Goal: Obtain resource: Download file/media

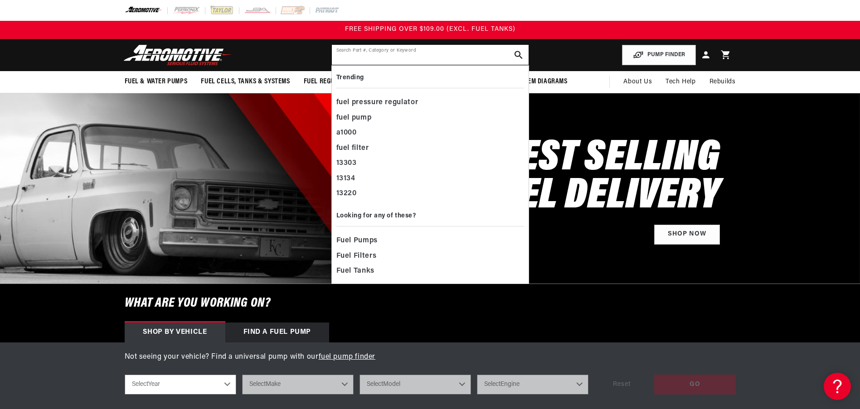
click at [429, 53] on input "text" at bounding box center [430, 55] width 197 height 20
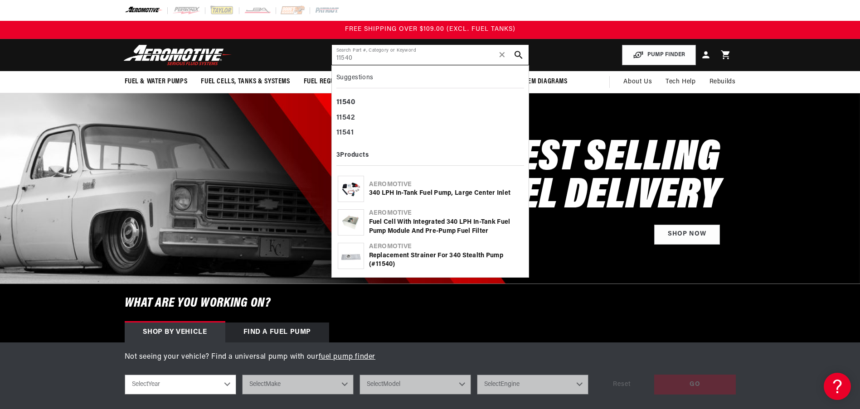
type input "11540"
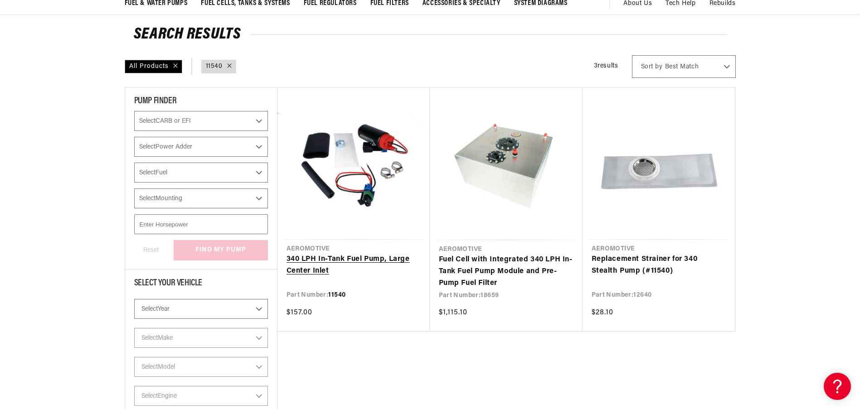
scroll to position [91, 0]
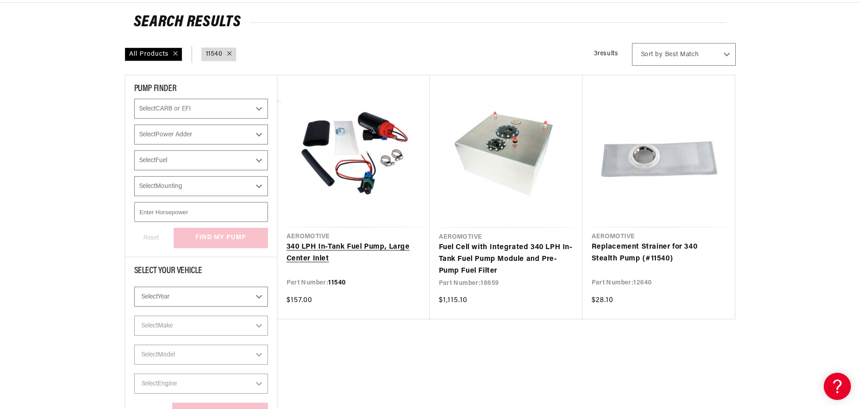
click at [359, 246] on link "340 LPH In-Tank Fuel Pump, Large Center Inlet" at bounding box center [354, 253] width 134 height 23
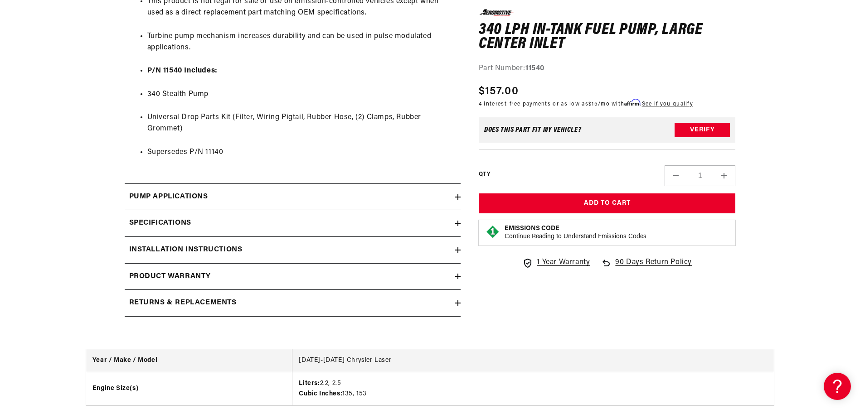
scroll to position [907, 0]
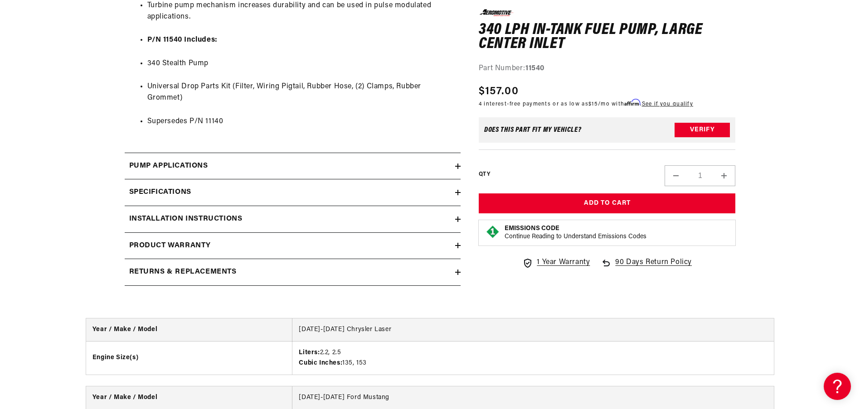
click at [458, 219] on icon at bounding box center [457, 219] width 5 height 0
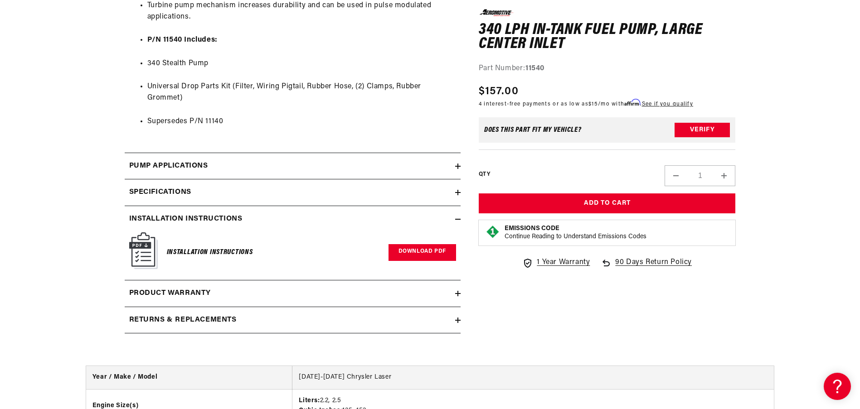
click at [419, 256] on link "Download PDF" at bounding box center [423, 252] width 68 height 17
